Goal: Use online tool/utility: Utilize a website feature to perform a specific function

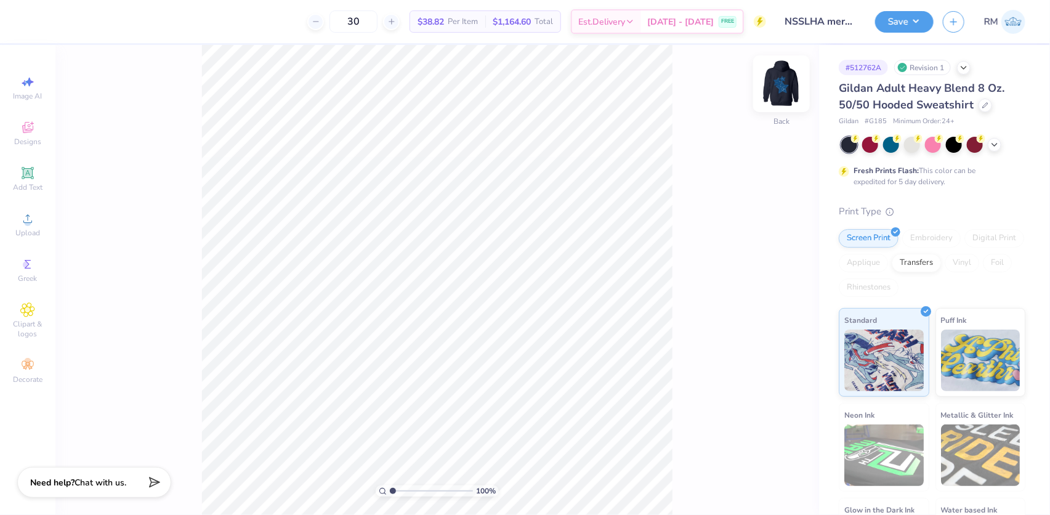
click at [773, 83] on img at bounding box center [781, 83] width 49 height 49
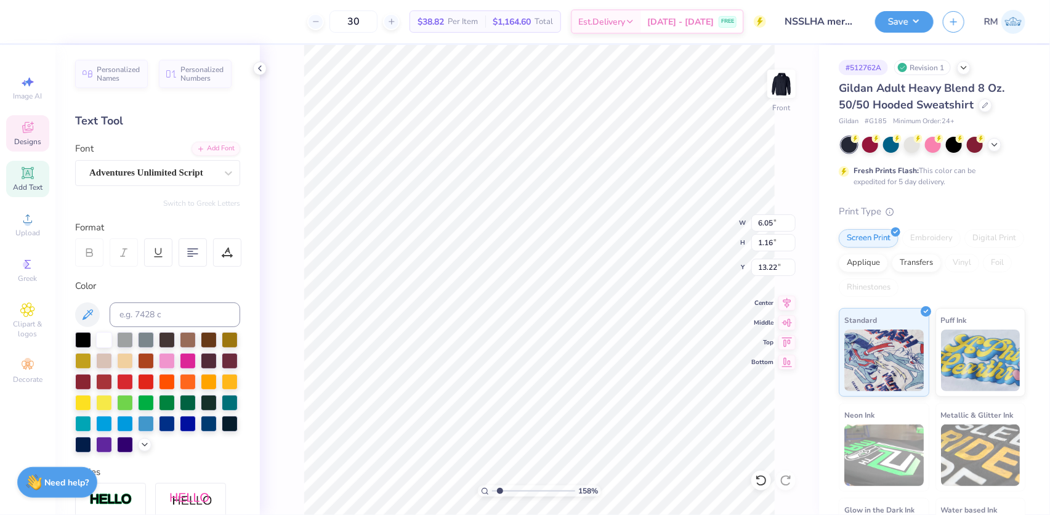
scroll to position [9, 1]
type input "2.97860445073937"
type input "9.31"
type input "9.08"
type input "9.68"
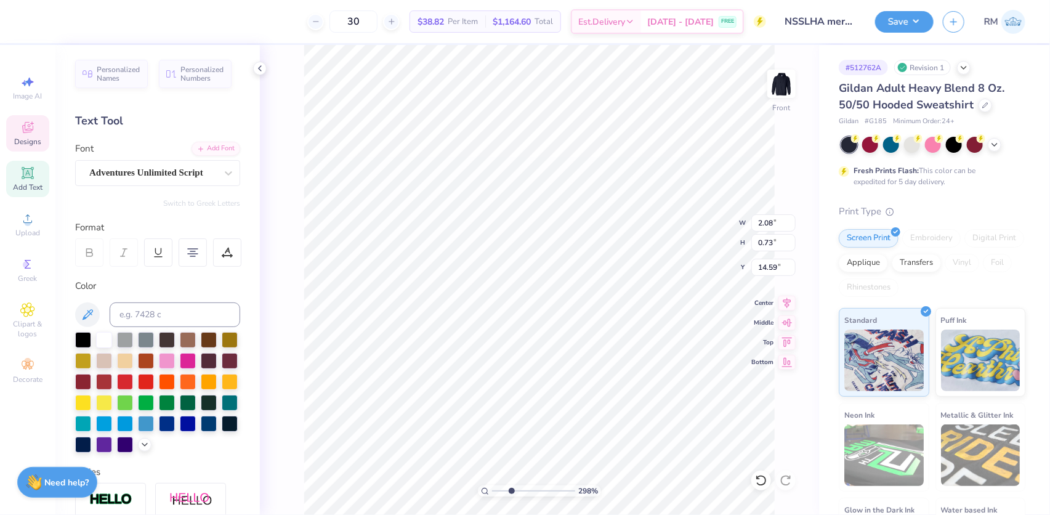
type input "2.97860445073937"
type input "9.31"
type input "9.08"
type input "9.68"
type input "2.97860445073937"
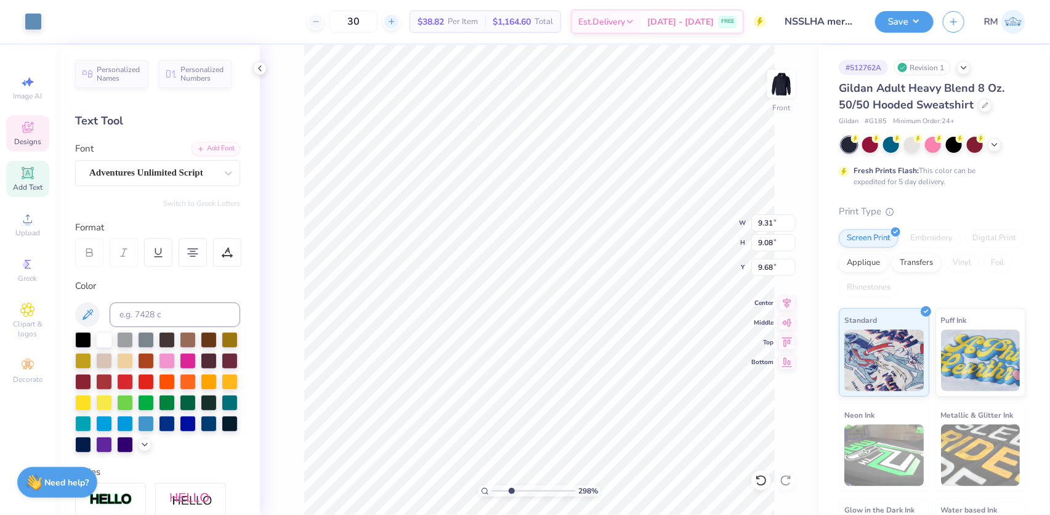
type input "6.05"
type input "1.16"
type input "13.22"
type input "2.97860445073937"
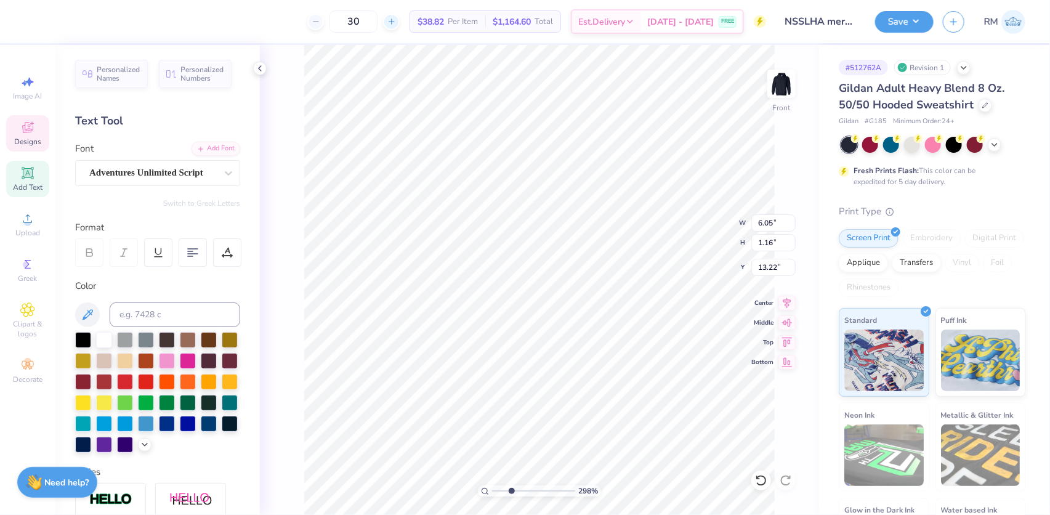
scroll to position [9, 2]
type textarea "NSSLHA"
type input "2.97860445073937"
type input "2.08"
type input "0.73"
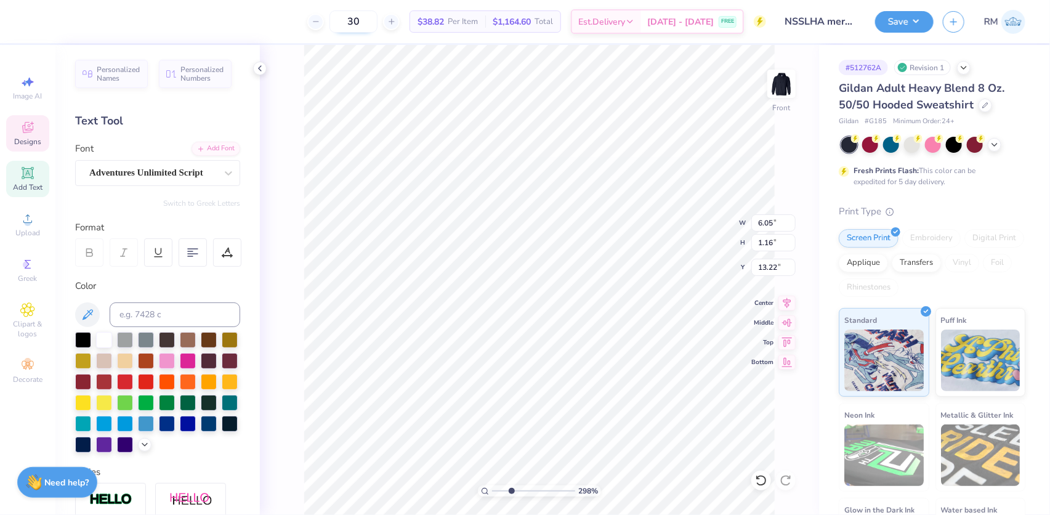
type input "14.59"
click at [591, 301] on li "Download vector" at bounding box center [609, 308] width 97 height 24
type input "2.04"
click at [504, 493] on input "range" at bounding box center [533, 490] width 83 height 11
type input "9.31"
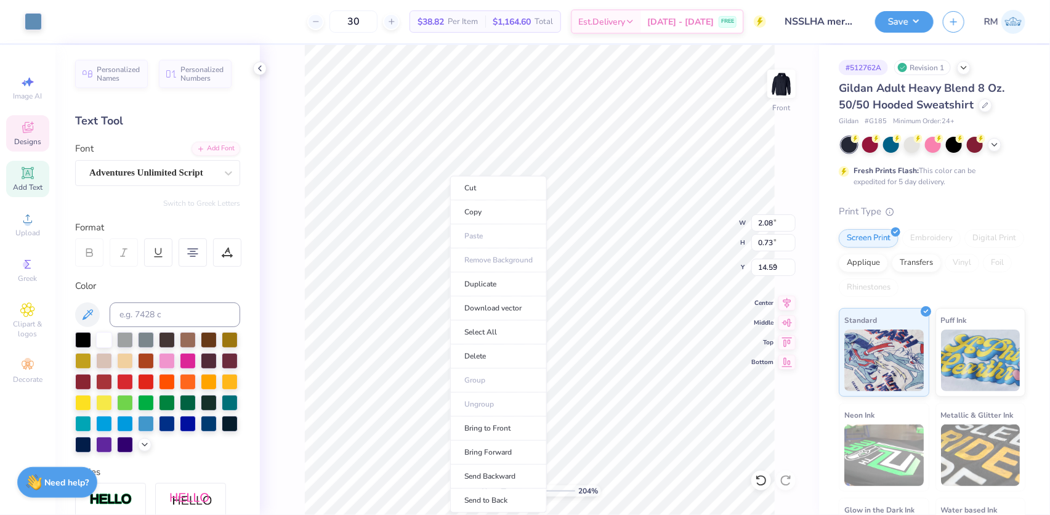
type input "9.08"
type input "9.68"
type input "1"
click at [479, 284] on li "Duplicate" at bounding box center [498, 284] width 97 height 24
type input "10.68"
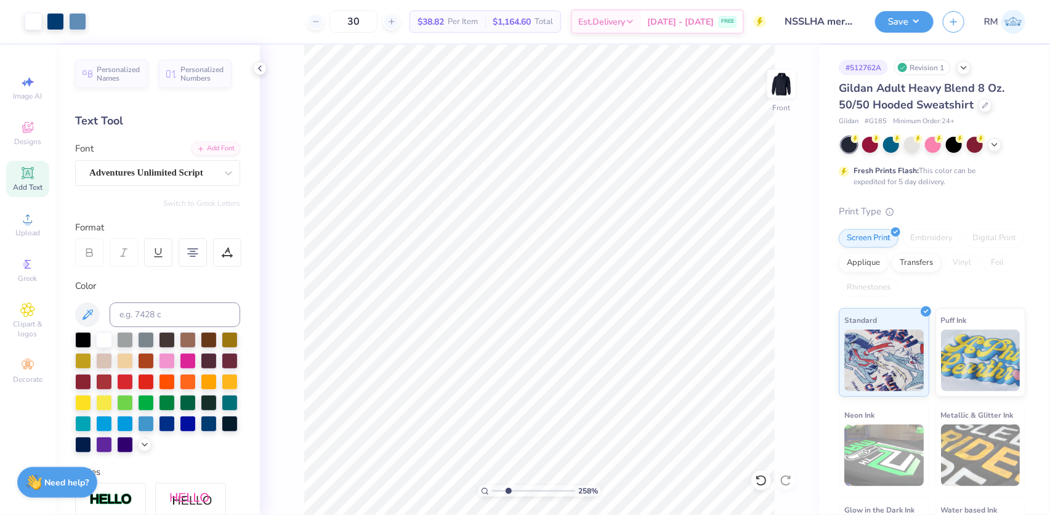
drag, startPoint x: 493, startPoint y: 487, endPoint x: 508, endPoint y: 488, distance: 14.8
click at [508, 488] on input "range" at bounding box center [533, 490] width 83 height 11
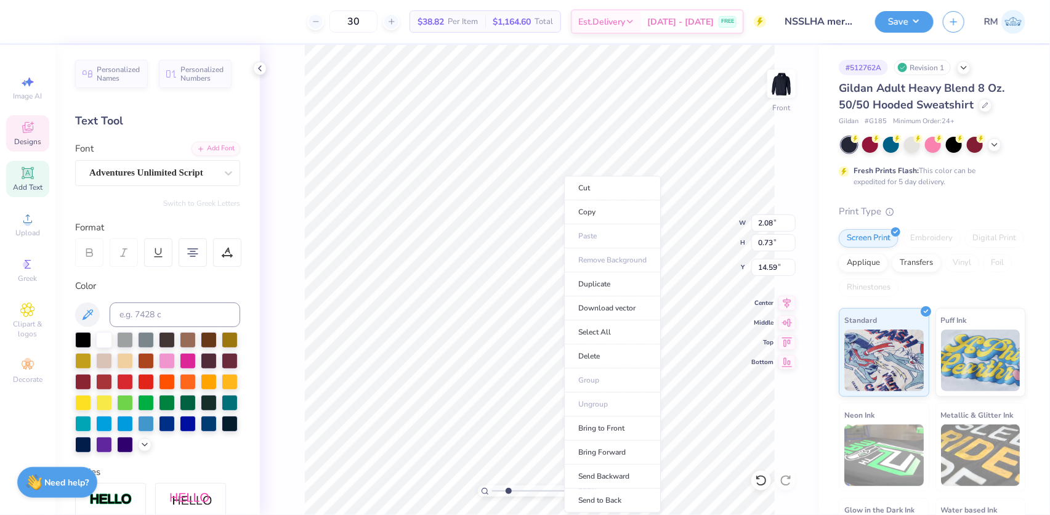
type input "1"
click at [591, 278] on li "Duplicate" at bounding box center [612, 284] width 97 height 24
type input "15.59"
drag, startPoint x: 502, startPoint y: 489, endPoint x: 515, endPoint y: 489, distance: 12.9
click at [515, 489] on input "range" at bounding box center [533, 490] width 83 height 11
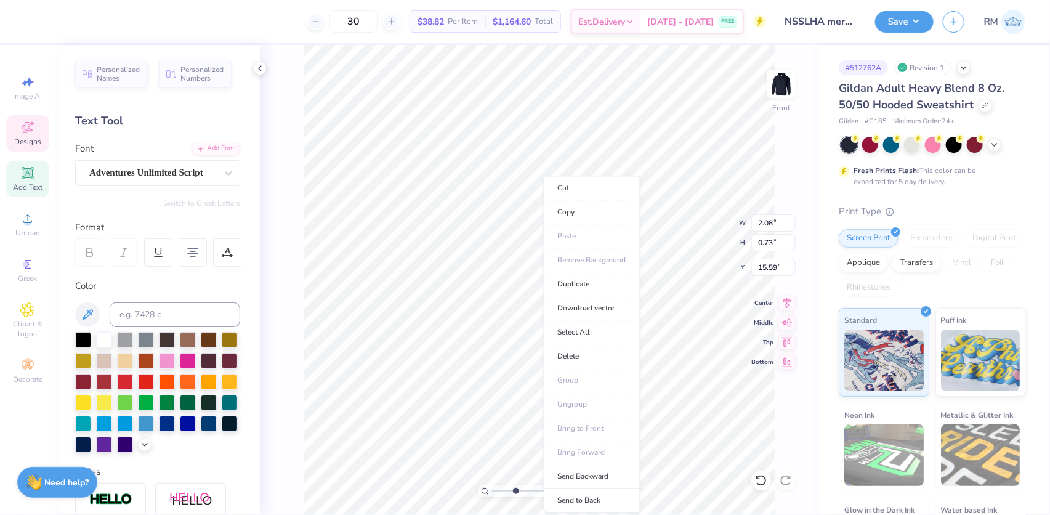
type input "1"
click at [563, 280] on li "Duplicate" at bounding box center [592, 284] width 97 height 24
type input "16.59"
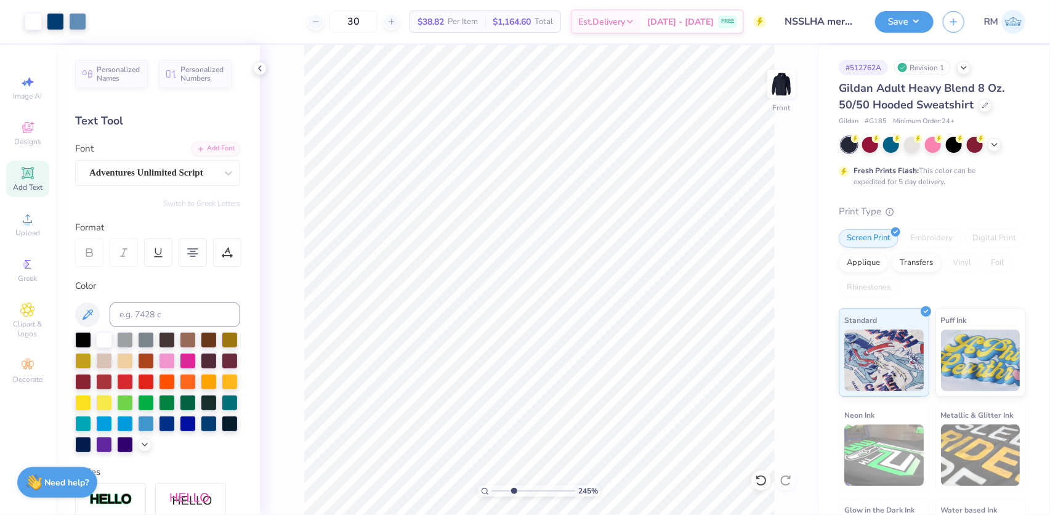
drag, startPoint x: 506, startPoint y: 493, endPoint x: 514, endPoint y: 493, distance: 8.0
type input "3.26"
click at [514, 493] on input "range" at bounding box center [533, 490] width 83 height 11
type textarea "University of"
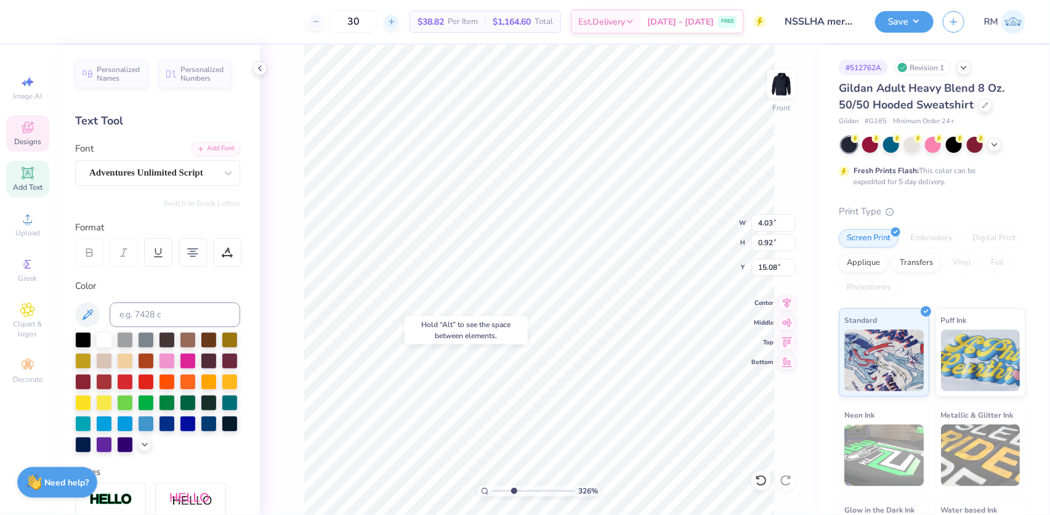
type input "15.08"
type input "3.80"
type input "0.87"
type input "15.13"
type input "2.08"
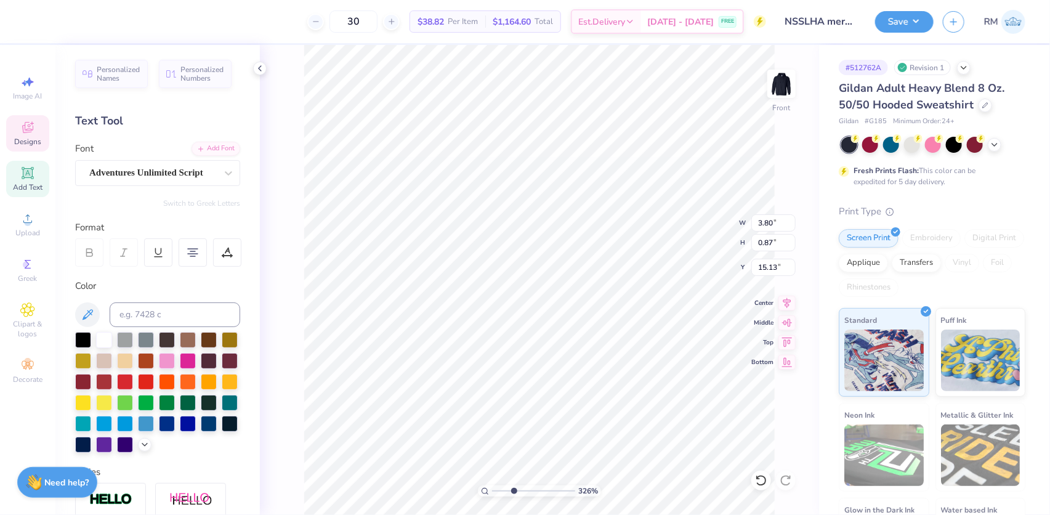
type input "0.73"
type input "16.00"
type textarea "[US_STATE]"
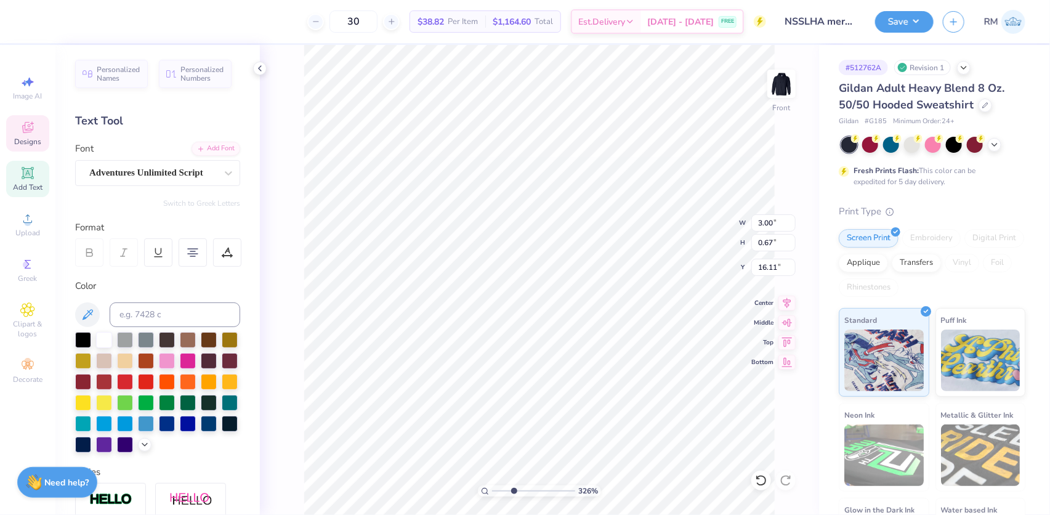
type input "16.11"
drag, startPoint x: 512, startPoint y: 488, endPoint x: 478, endPoint y: 488, distance: 34.5
type input "1"
click at [492, 488] on input "range" at bounding box center [533, 490] width 83 height 11
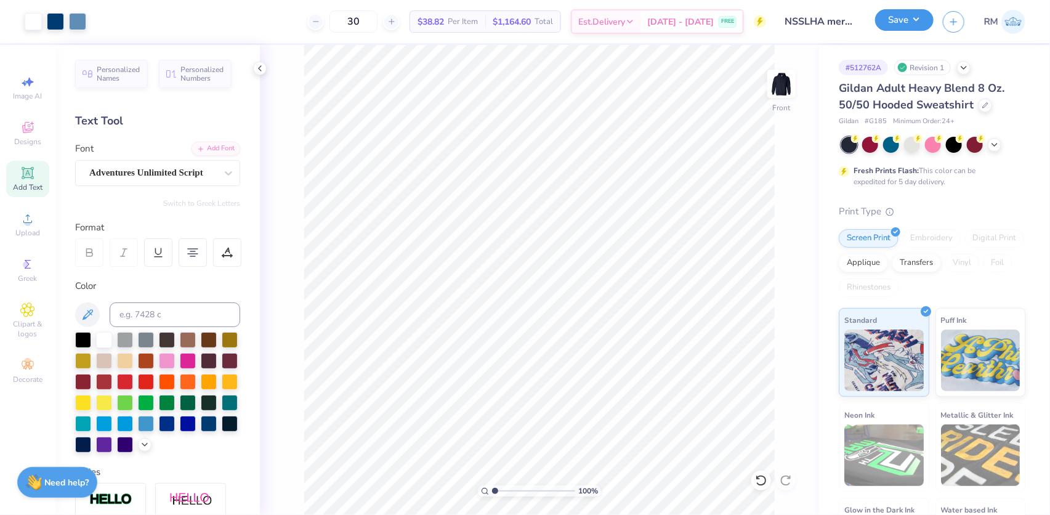
click at [902, 18] on button "Save" at bounding box center [904, 20] width 59 height 22
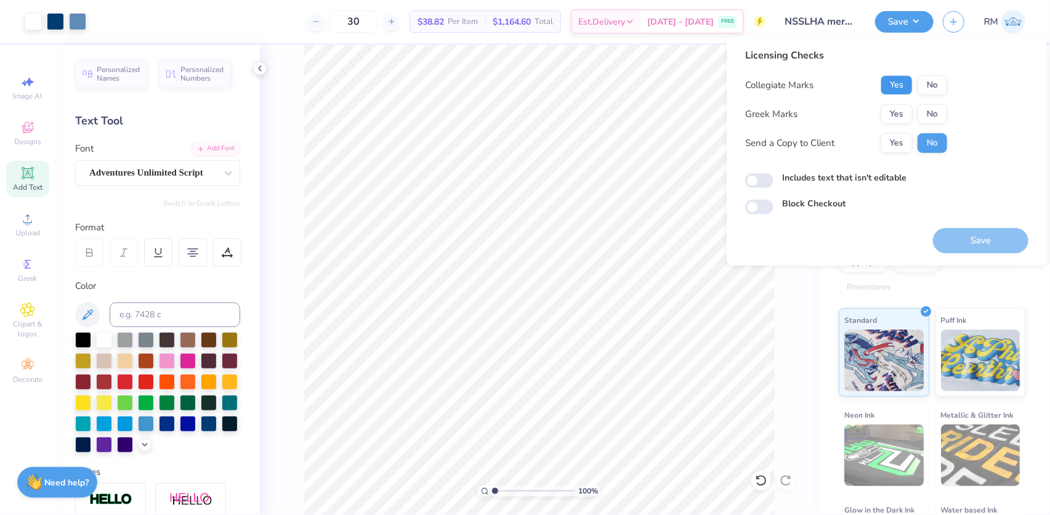
click at [894, 84] on button "Yes" at bounding box center [897, 85] width 32 height 20
click at [922, 115] on button "No" at bounding box center [933, 114] width 30 height 20
click at [968, 241] on button "Save" at bounding box center [980, 240] width 95 height 25
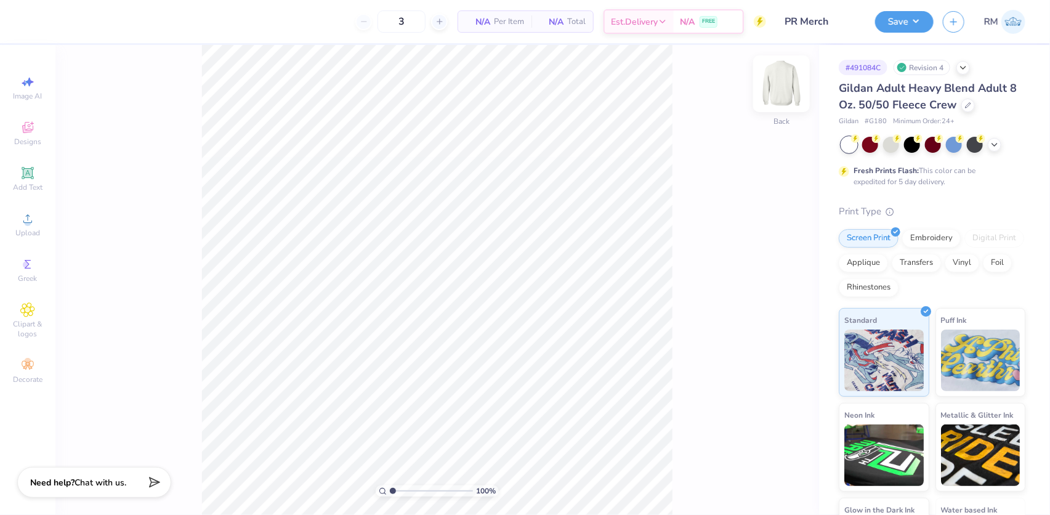
click at [773, 73] on img at bounding box center [781, 83] width 49 height 49
click at [769, 98] on img at bounding box center [781, 83] width 49 height 49
click at [30, 224] on circle at bounding box center [27, 222] width 7 height 7
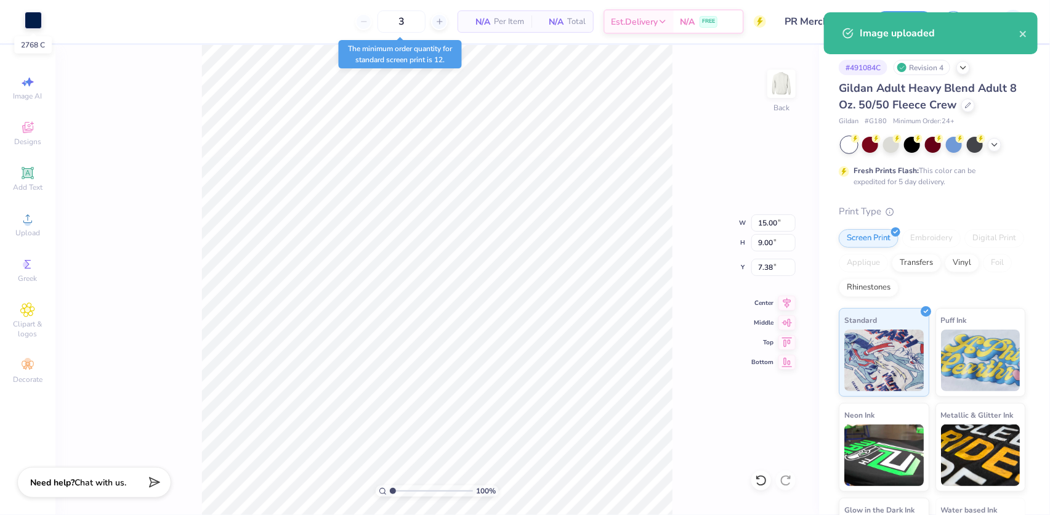
click at [26, 22] on div at bounding box center [33, 20] width 17 height 17
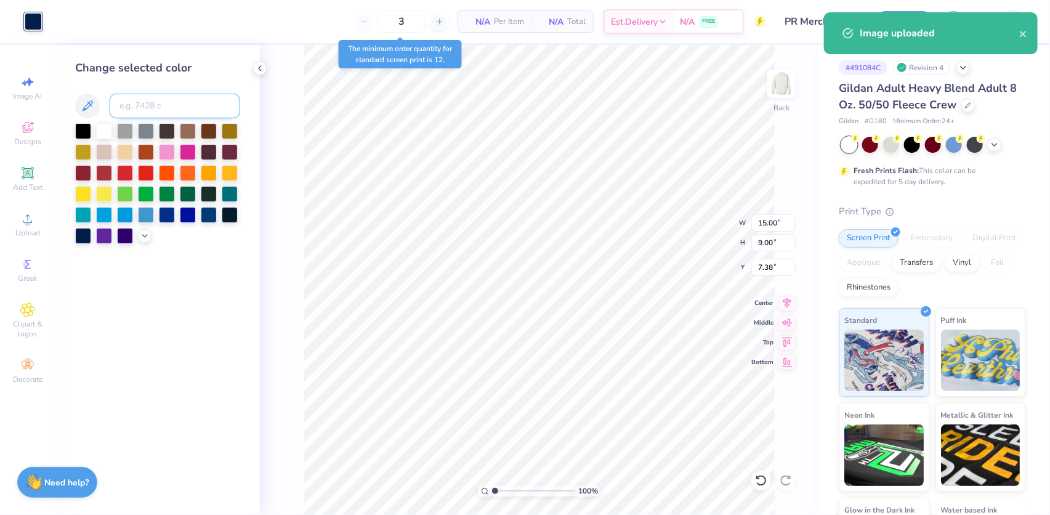
click at [158, 106] on input at bounding box center [175, 106] width 131 height 25
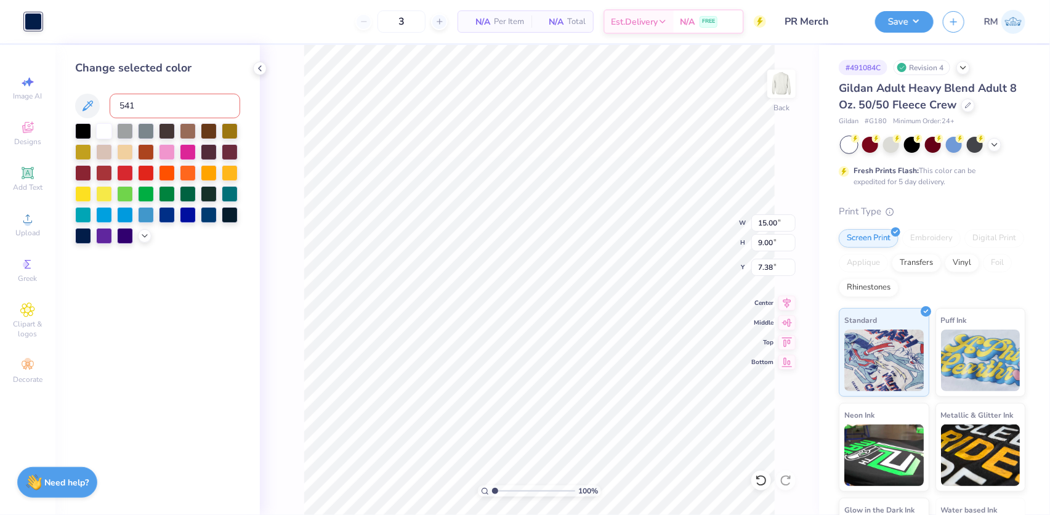
type input "541"
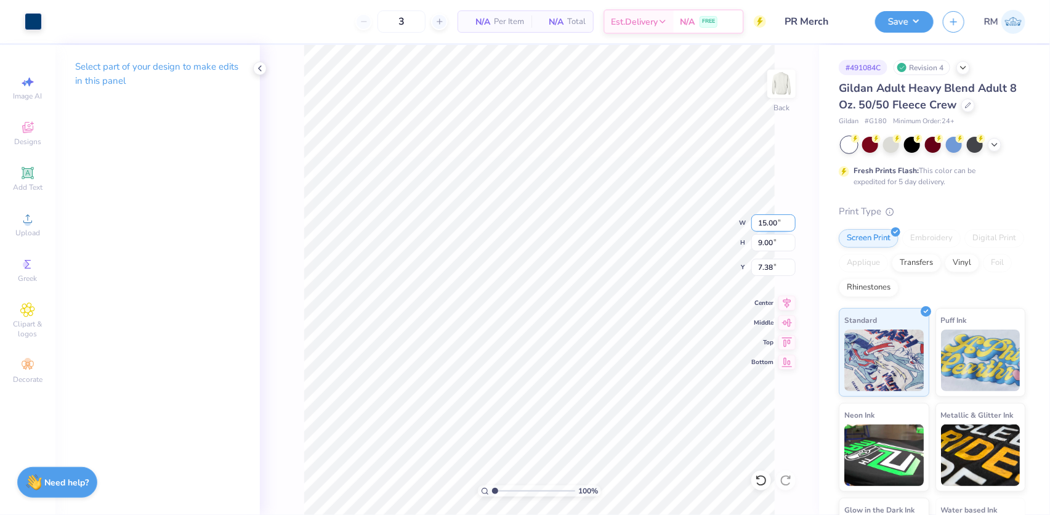
click at [764, 228] on input "15.00" at bounding box center [773, 222] width 44 height 17
type input "10.00"
type input "6.00"
click at [766, 268] on input "8.88" at bounding box center [773, 267] width 44 height 17
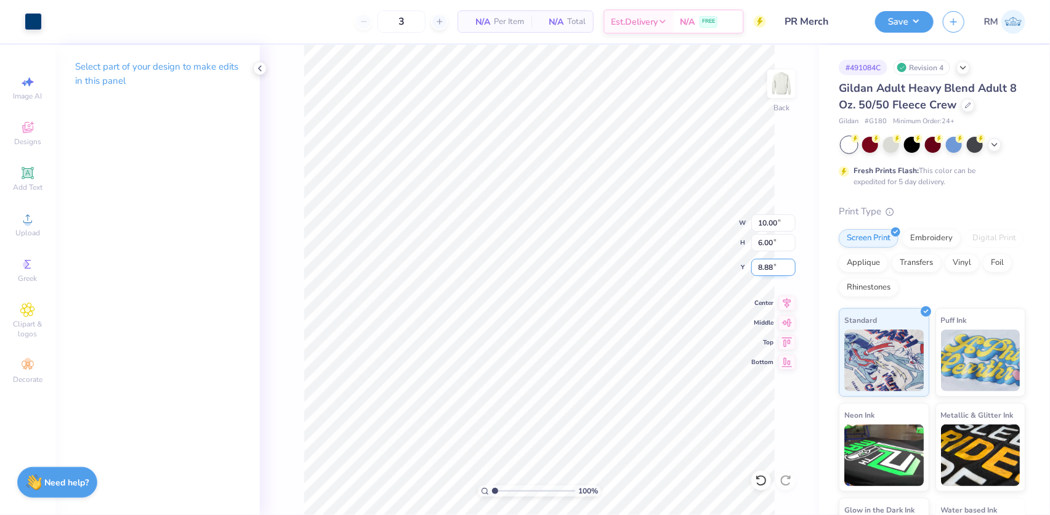
click at [766, 268] on input "8.88" at bounding box center [773, 267] width 44 height 17
type input "3.00"
click at [791, 301] on icon at bounding box center [786, 301] width 17 height 15
click at [782, 296] on icon at bounding box center [786, 301] width 17 height 15
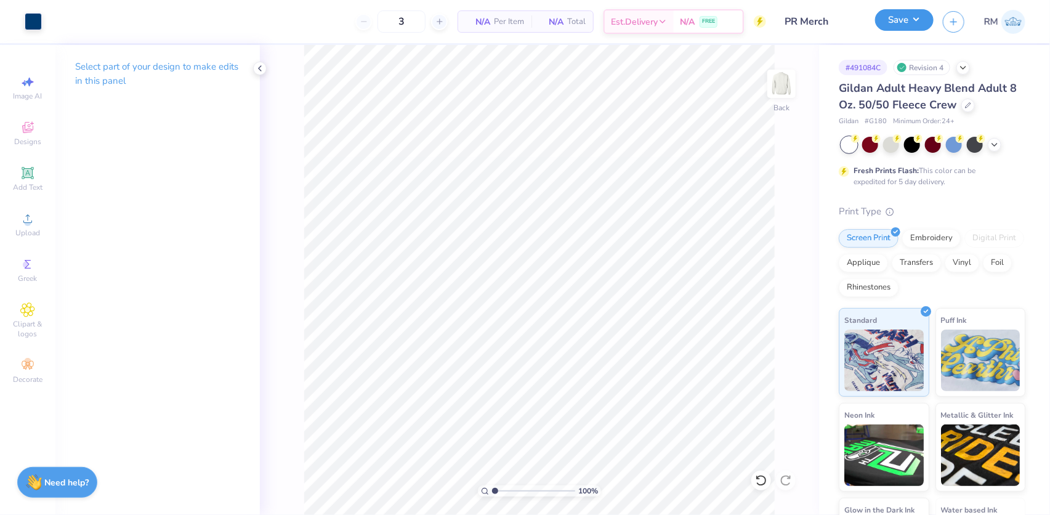
click at [905, 25] on button "Save" at bounding box center [904, 20] width 59 height 22
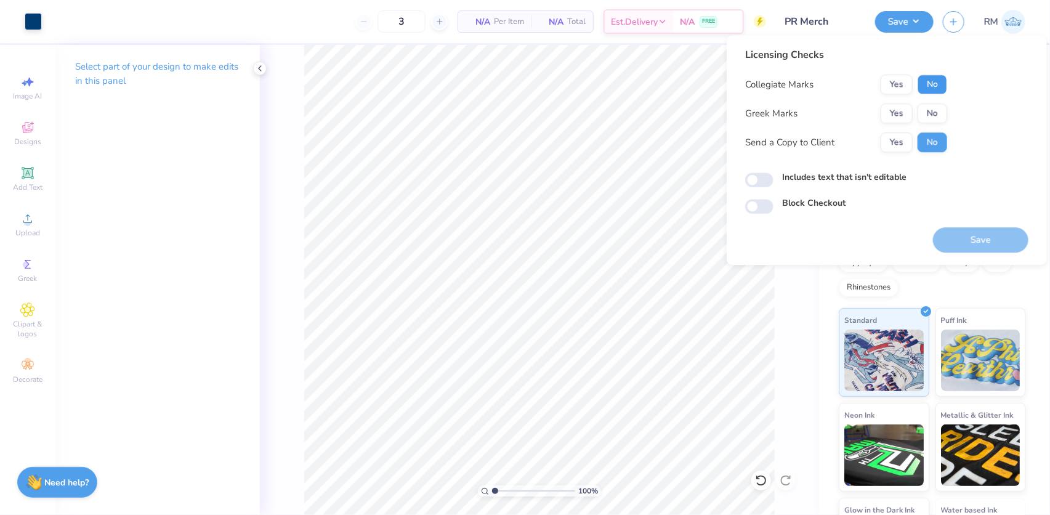
click at [924, 79] on button "No" at bounding box center [933, 85] width 30 height 20
click at [935, 115] on button "No" at bounding box center [933, 113] width 30 height 20
click at [967, 238] on button "Save" at bounding box center [980, 239] width 95 height 25
